Goal: Task Accomplishment & Management: Use online tool/utility

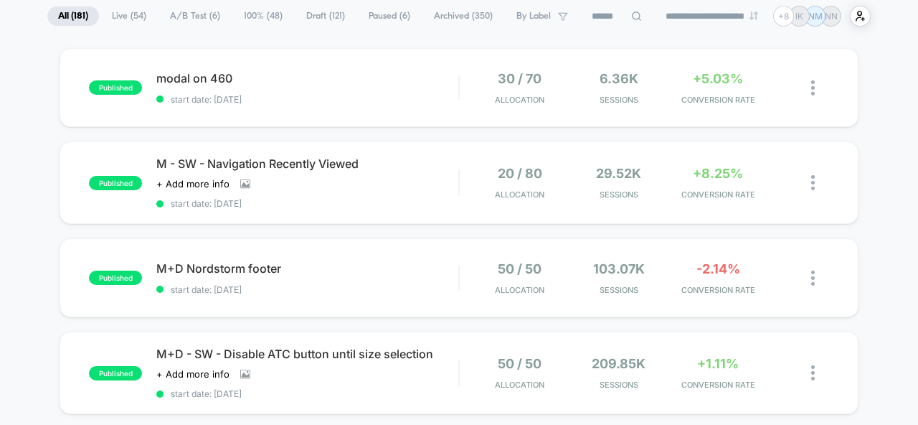
scroll to position [109, 0]
click at [371, 270] on span "M+D Nordstorm footer Click to edit experience details" at bounding box center [307, 267] width 302 height 14
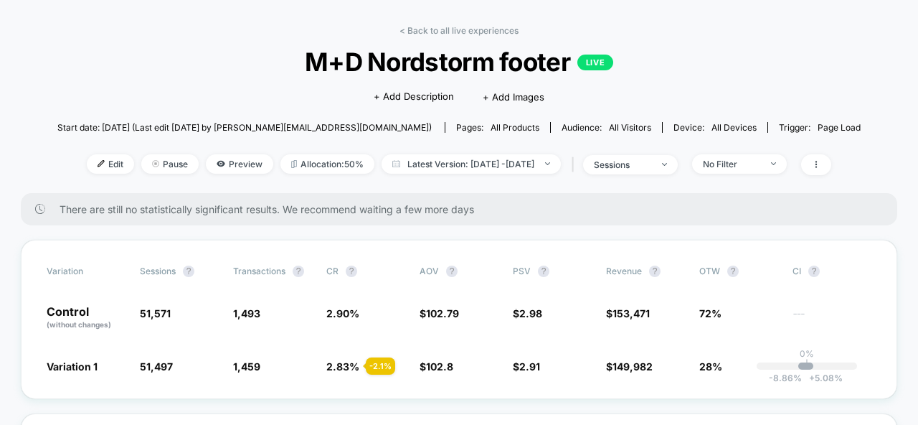
scroll to position [54, 0]
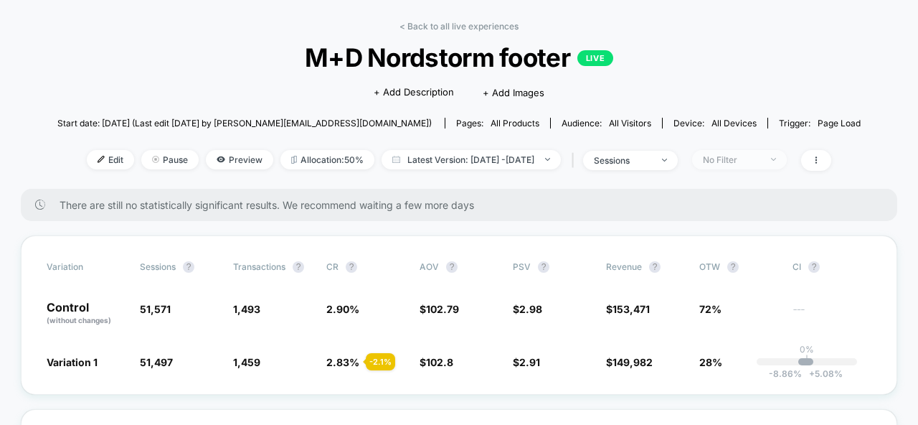
click at [758, 159] on div "No Filter" at bounding box center [731, 159] width 57 height 11
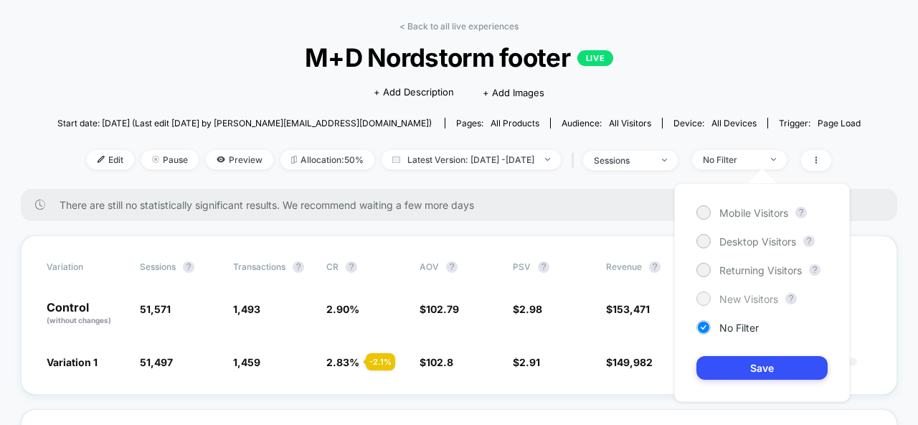
click at [743, 298] on span "New Visitors" at bounding box center [749, 299] width 59 height 12
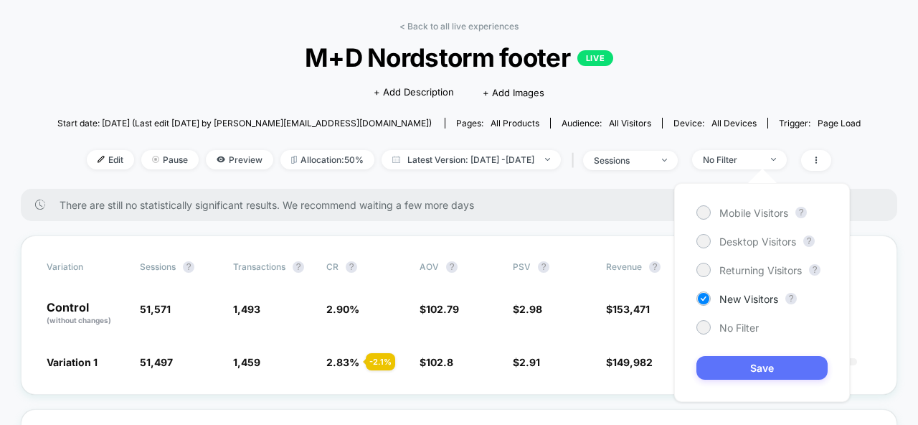
click at [765, 370] on button "Save" at bounding box center [762, 368] width 131 height 24
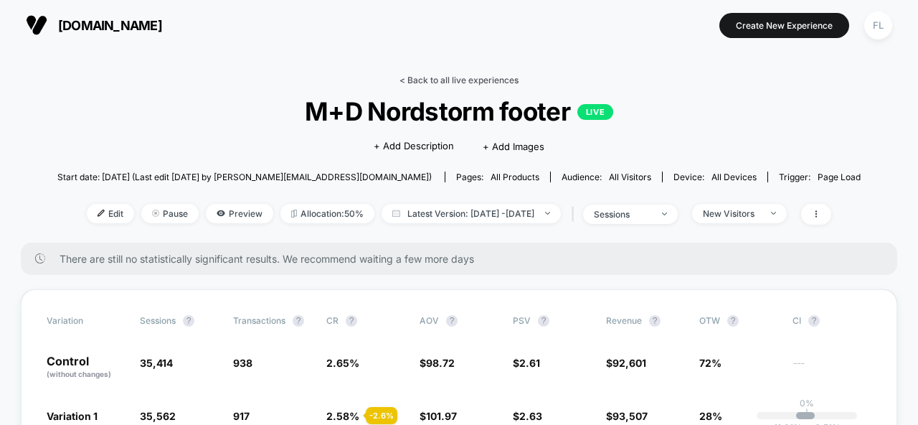
click at [456, 80] on link "< Back to all live experiences" at bounding box center [459, 80] width 119 height 11
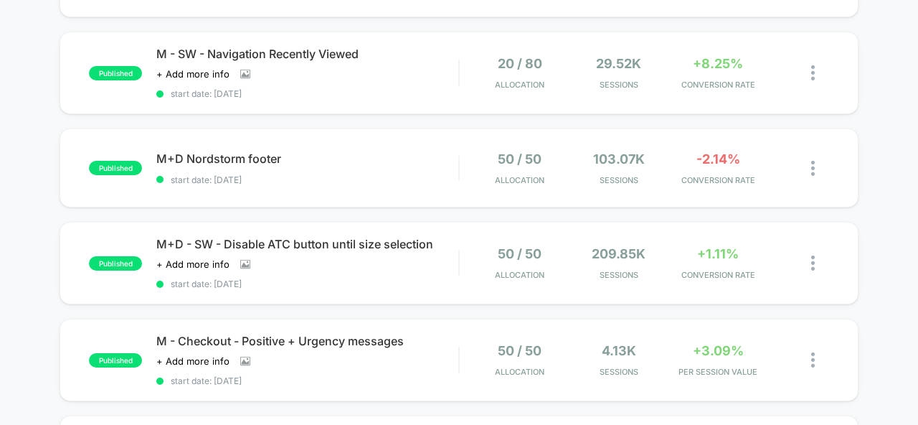
scroll to position [222, 0]
